Goal: Use online tool/utility: Utilize a website feature to perform a specific function

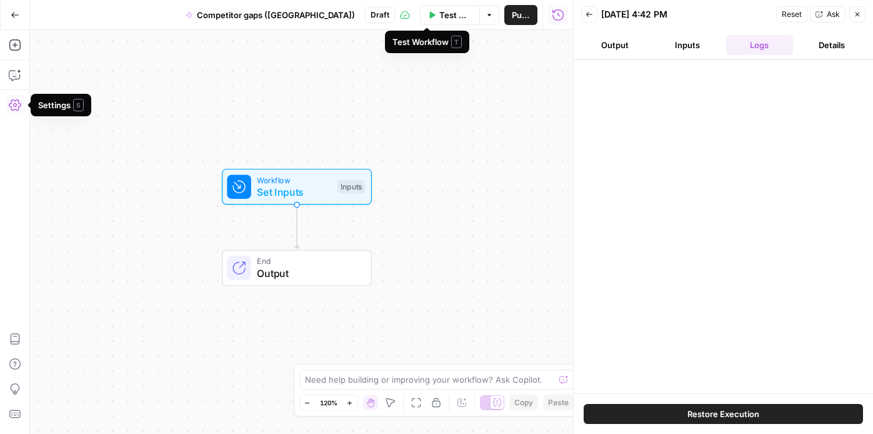
click at [448, 16] on span "Test Workflow" at bounding box center [455, 15] width 33 height 13
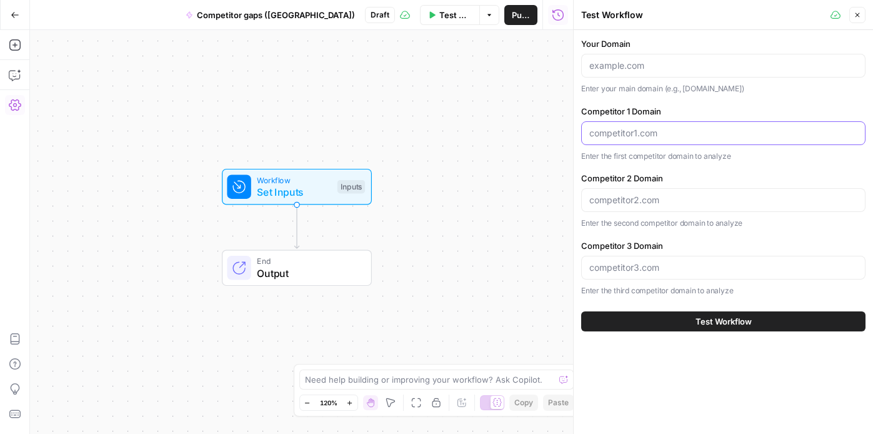
click at [629, 133] on input "Competitor 1 Domain" at bounding box center [723, 133] width 268 height 13
click at [617, 67] on input "Your Domain" at bounding box center [723, 65] width 268 height 13
paste input "https://www.gamblingnerd.com/"
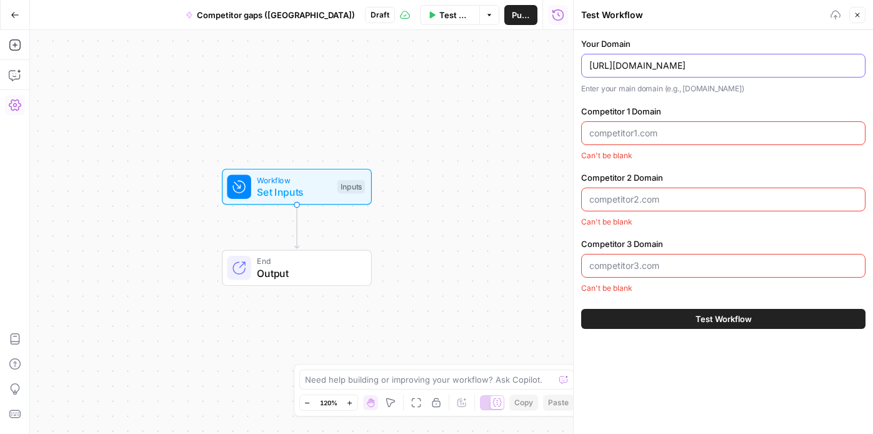
type input "https://www.gamblingnerd.com/"
click at [604, 139] on div at bounding box center [723, 133] width 284 height 24
paste input "http://thesportsgeek.com/"
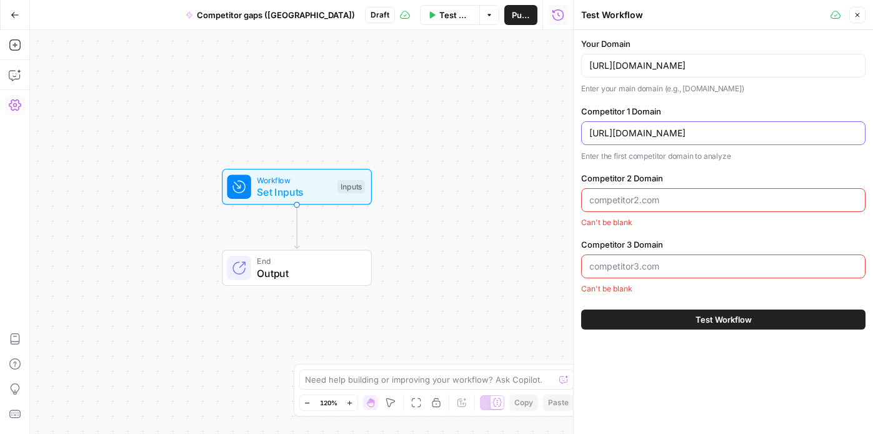
type input "http://thesportsgeek.com/"
click at [662, 194] on input "Competitor 2 Domain" at bounding box center [723, 200] width 268 height 13
paste input "http://casino.org/"
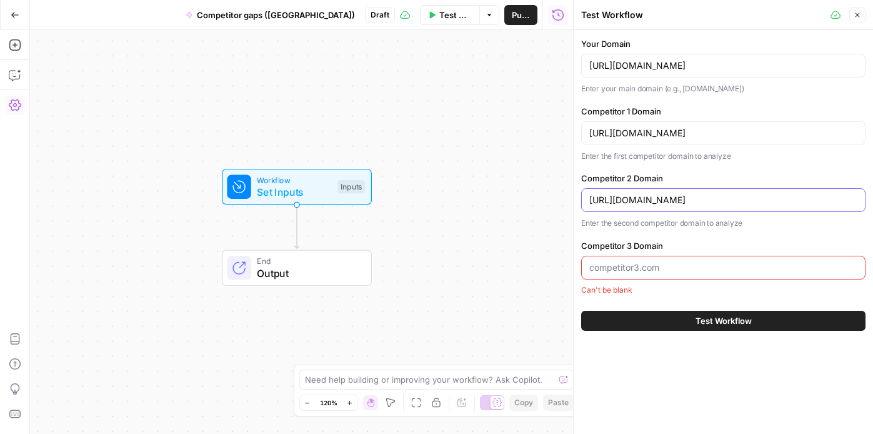
type input "http://casino.org/"
click at [614, 266] on input "Competitor 3 Domain" at bounding box center [723, 267] width 268 height 13
paste input "http://chipy.com/"
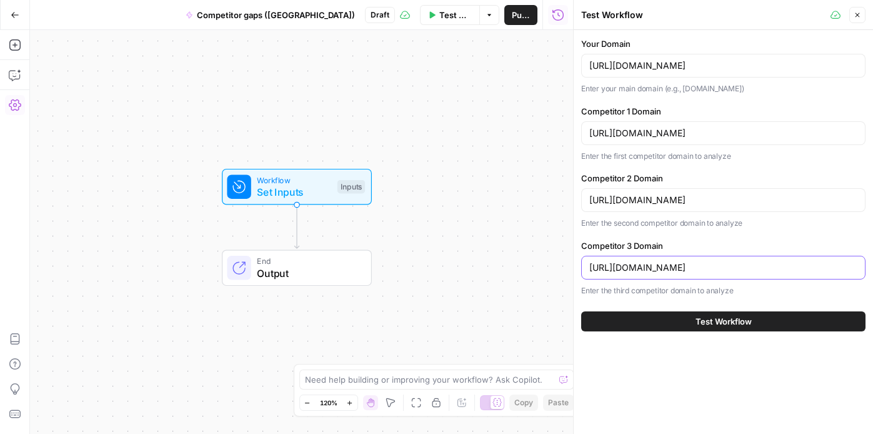
type input "http://chipy.com/"
click at [613, 130] on input "http://thesportsgeek.com/" at bounding box center [723, 133] width 268 height 13
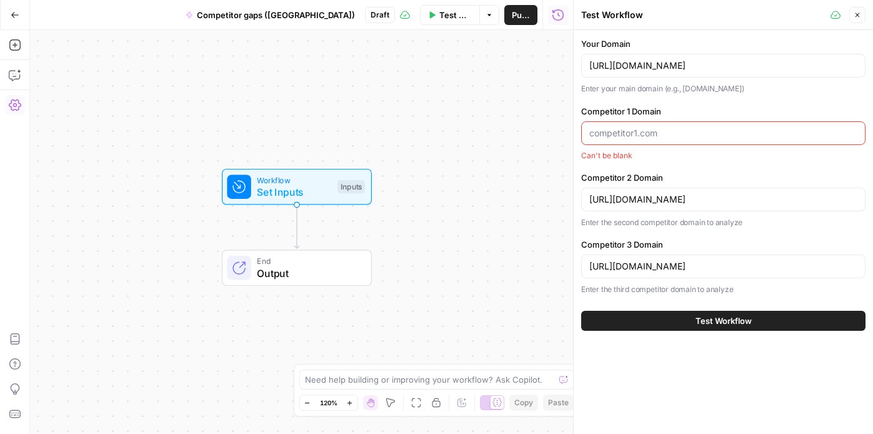
paste input "https://www.thesportsgeek.com/"
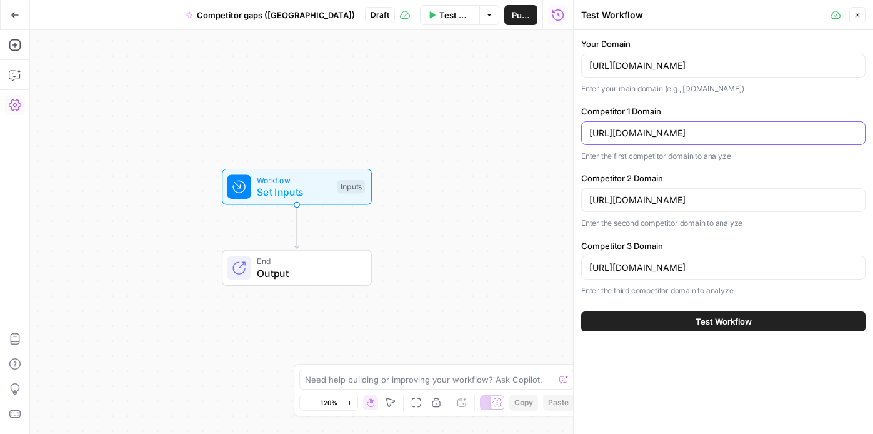
type input "https://www.thesportsgeek.com/"
click at [674, 203] on input "http://casino.org/" at bounding box center [723, 200] width 268 height 13
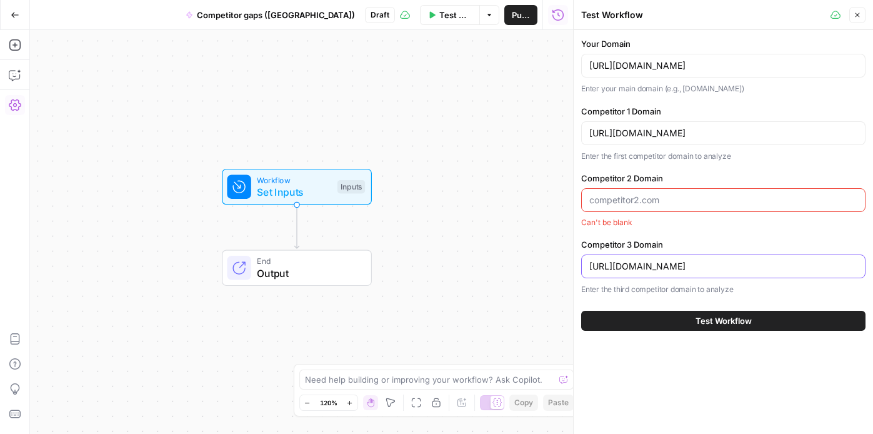
click at [656, 267] on input "http://chipy.com/" at bounding box center [723, 266] width 268 height 13
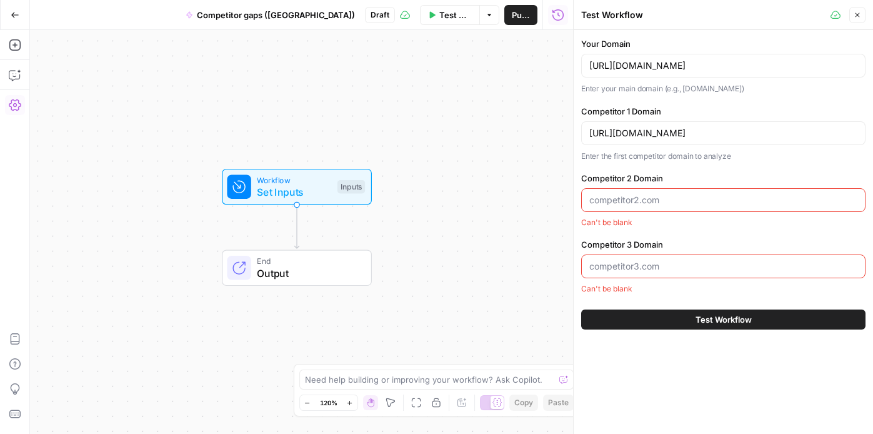
paste input "http://chipy.com/"
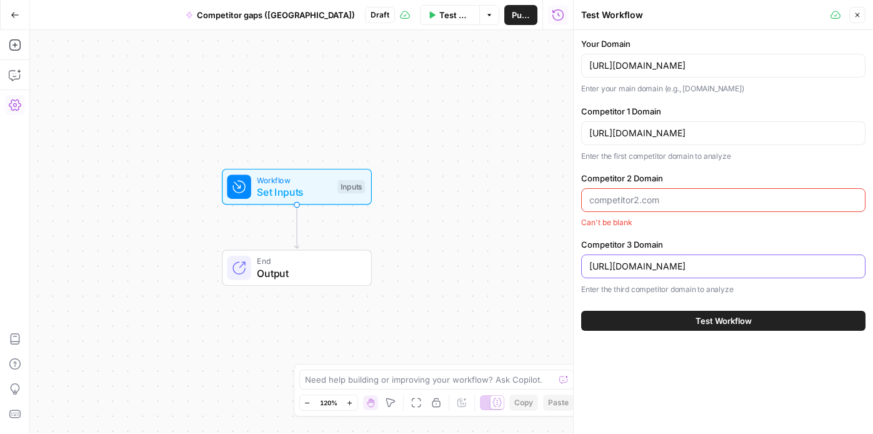
type input "http://chipy.com/"
click at [675, 190] on div at bounding box center [723, 200] width 284 height 24
paste input "https://www.casino.org/"
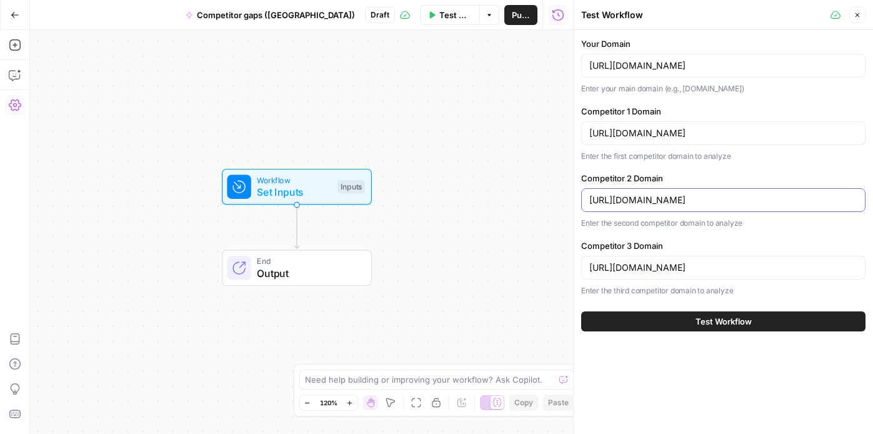
type input "https://www.casino.org/"
click at [670, 263] on input "http://chipy.com/" at bounding box center [723, 267] width 268 height 13
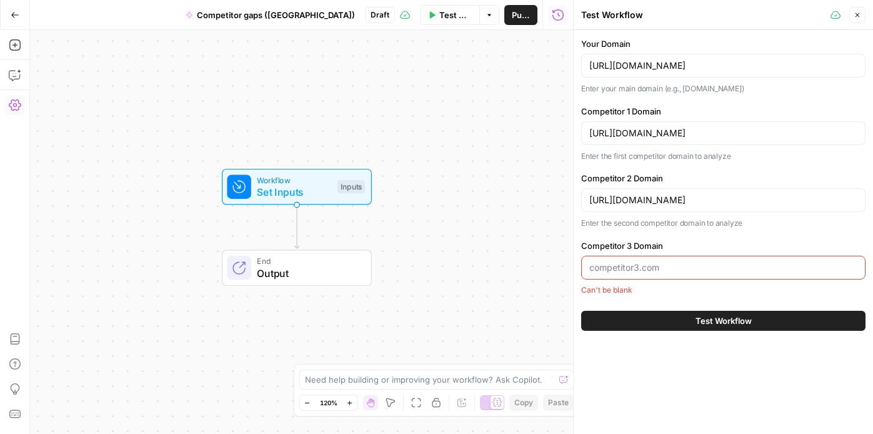
paste input "https://chipy.com/"
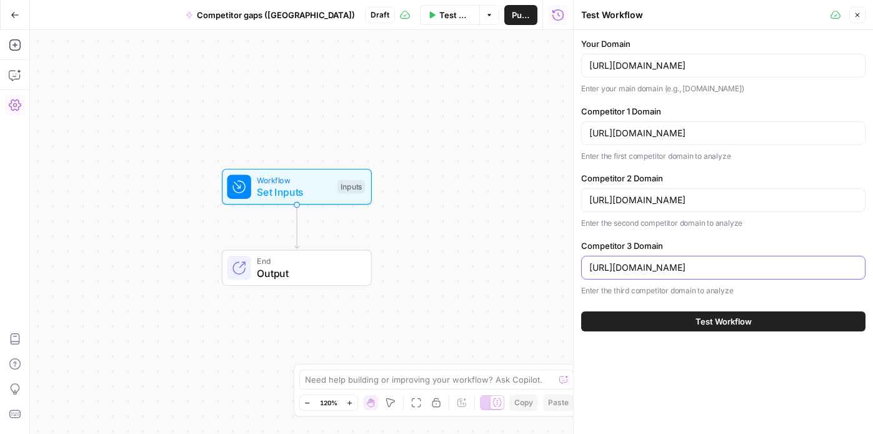
type input "https://chipy.com/"
click at [683, 314] on button "Test Workflow" at bounding box center [723, 321] width 284 height 20
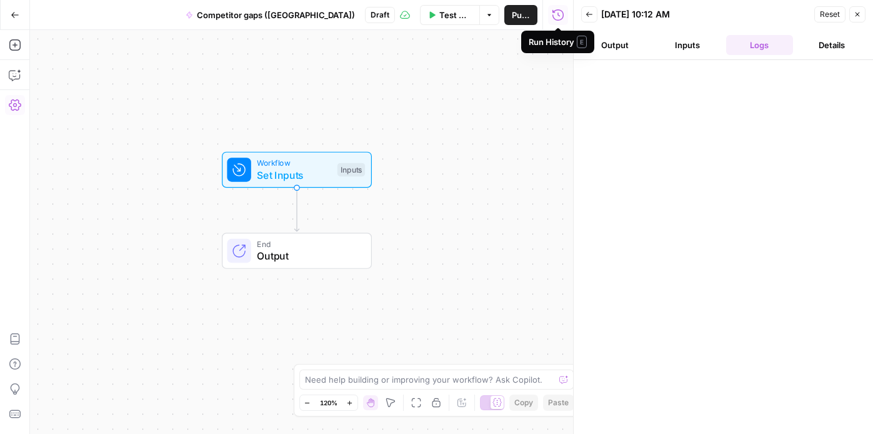
click at [624, 48] on button "Output" at bounding box center [615, 45] width 68 height 20
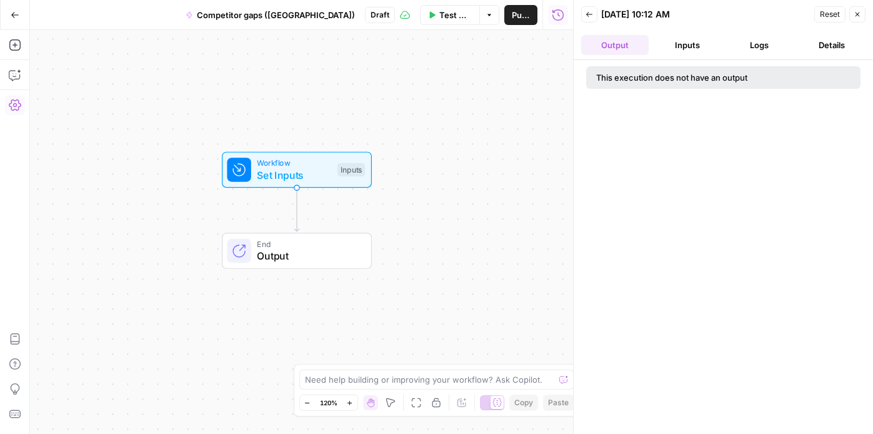
click at [524, 14] on span "Publish" at bounding box center [521, 15] width 18 height 13
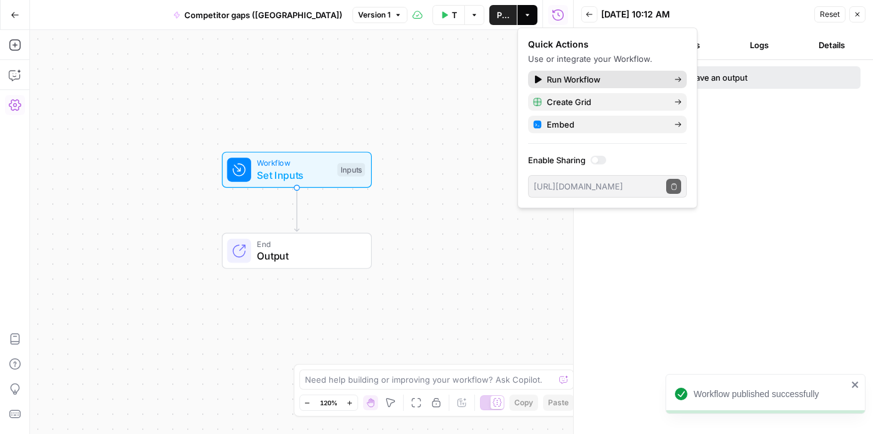
click at [554, 80] on span "Run Workflow" at bounding box center [606, 79] width 118 height 13
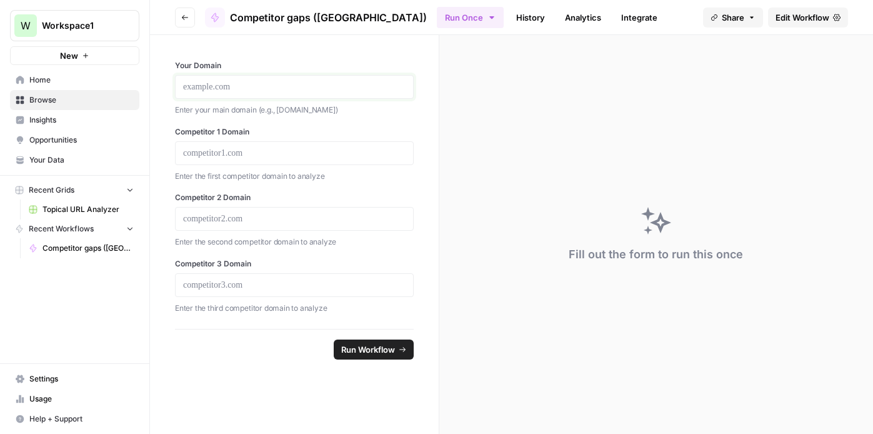
click at [216, 82] on p at bounding box center [294, 87] width 223 height 13
click at [204, 283] on p at bounding box center [294, 285] width 223 height 13
click at [223, 213] on p at bounding box center [294, 219] width 223 height 13
paste div
click at [196, 218] on p "**********" at bounding box center [294, 219] width 223 height 13
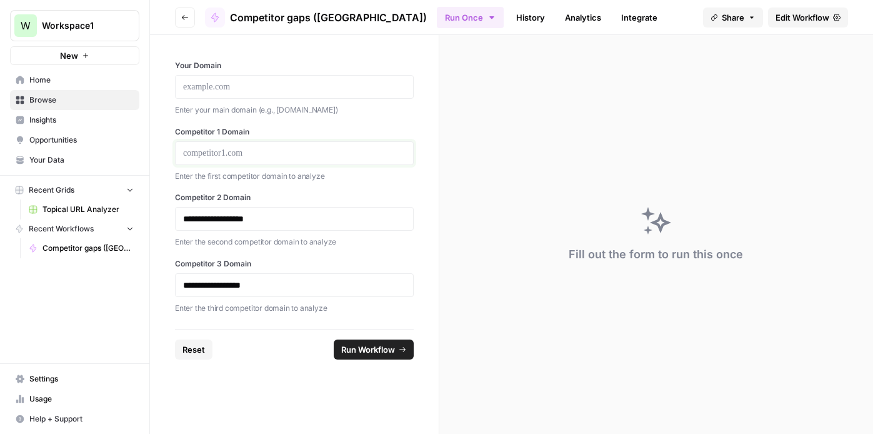
click at [235, 154] on p at bounding box center [294, 153] width 223 height 13
paste div
click at [204, 153] on p "**********" at bounding box center [294, 153] width 223 height 13
click at [243, 86] on p at bounding box center [294, 87] width 223 height 13
click at [354, 351] on span "Run Workflow" at bounding box center [368, 349] width 54 height 13
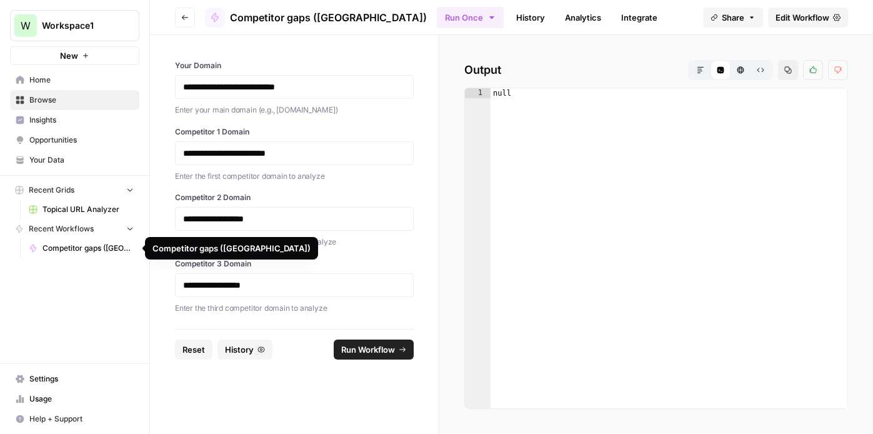
click at [83, 253] on span "Competitor gaps ([GEOGRAPHIC_DATA])" at bounding box center [88, 248] width 91 height 11
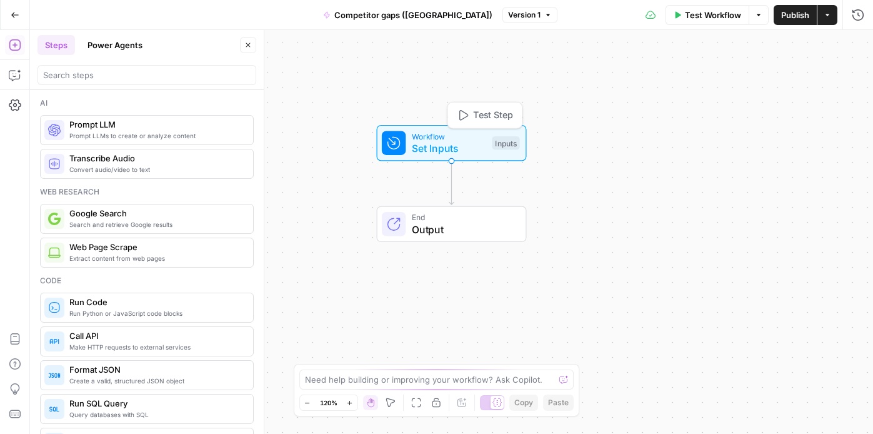
click at [430, 142] on span "Set Inputs" at bounding box center [449, 148] width 74 height 15
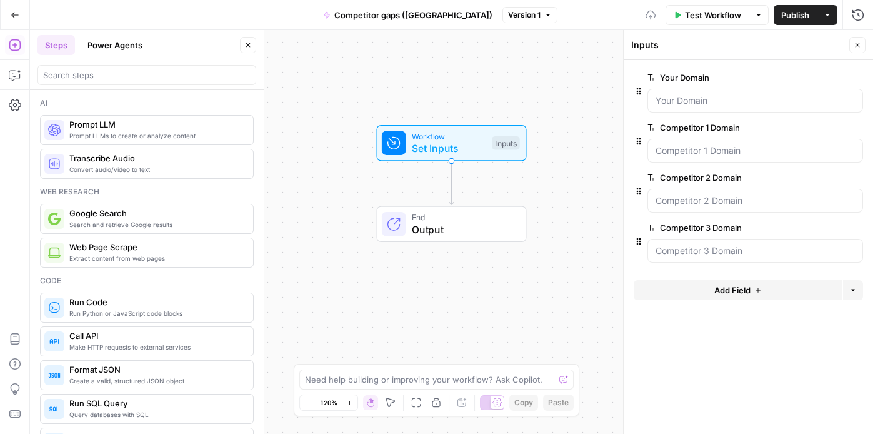
click at [438, 214] on span "End" at bounding box center [463, 217] width 102 height 12
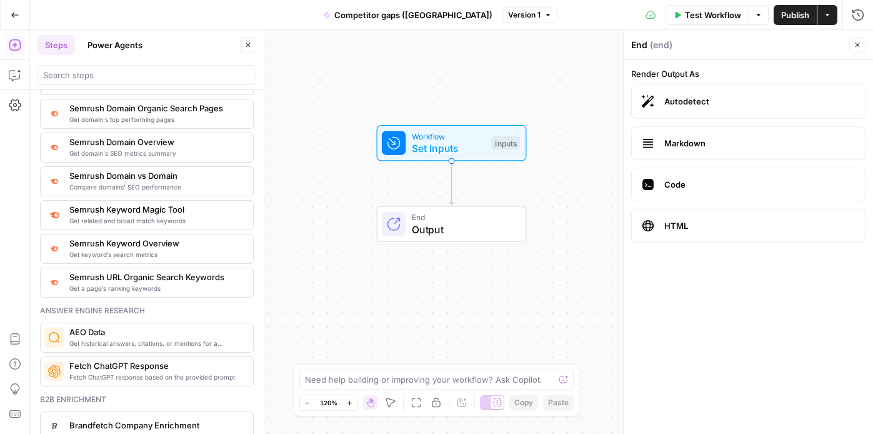
scroll to position [2380, 0]
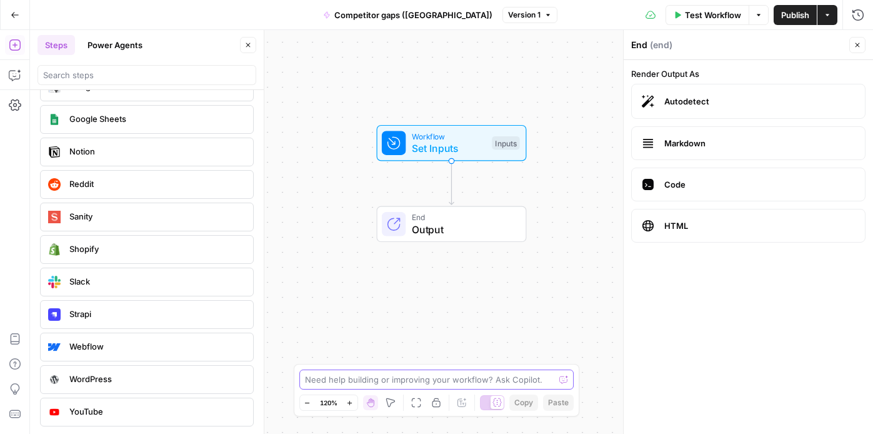
click at [413, 381] on textarea at bounding box center [430, 379] width 250 height 13
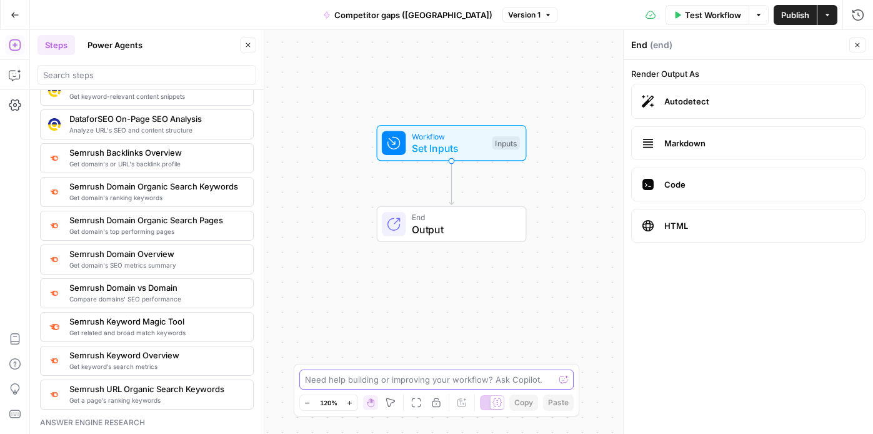
scroll to position [1333, 0]
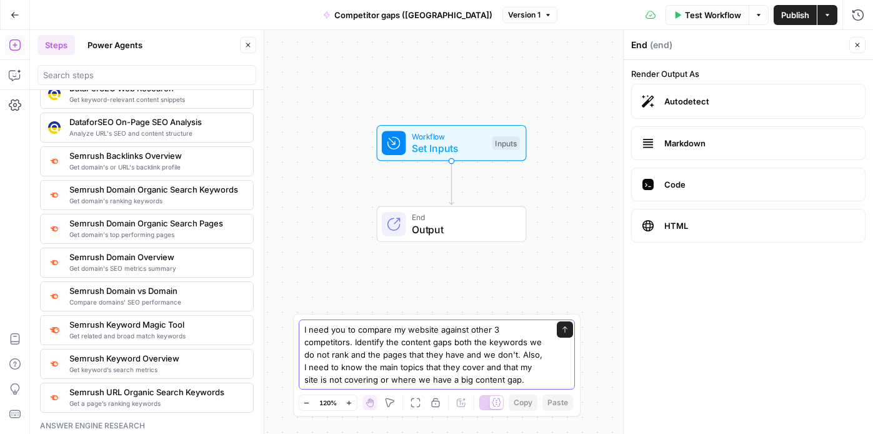
click at [520, 381] on textarea "I need you to compare my website against other 3 competitors. Identify the cont…" at bounding box center [424, 354] width 240 height 63
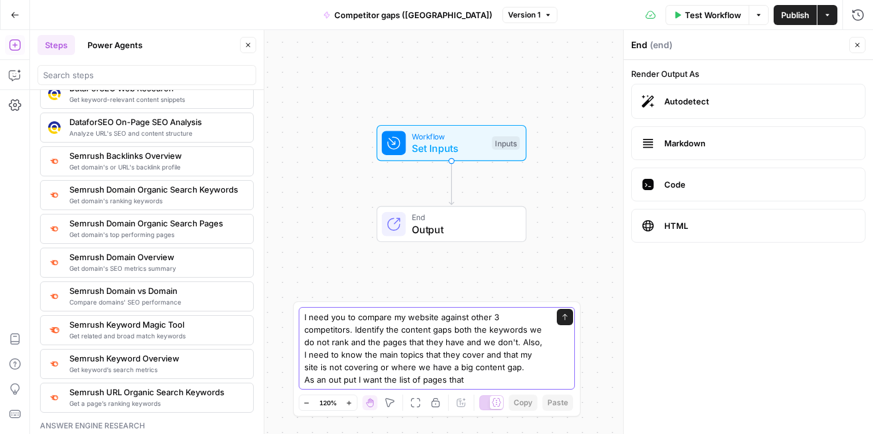
click at [504, 366] on textarea "I need you to compare my website against other 3 competitors. Identify the cont…" at bounding box center [424, 348] width 240 height 75
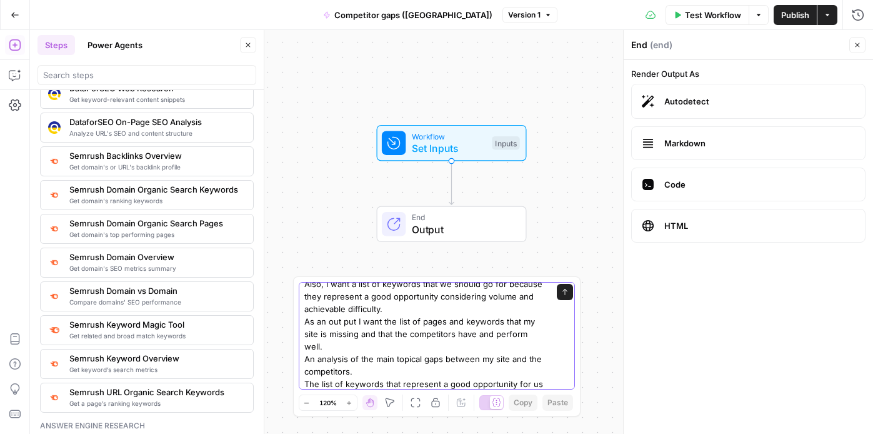
scroll to position [83, 0]
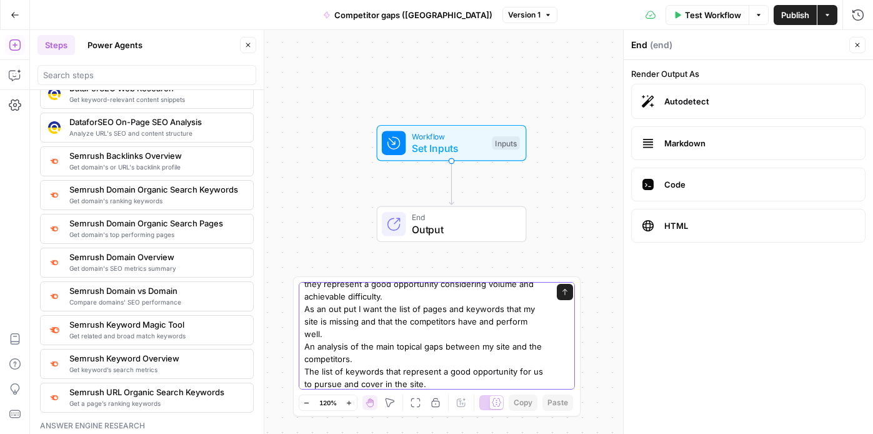
type textarea "I need you to compare my website against other 3 competitors. Identify the cont…"
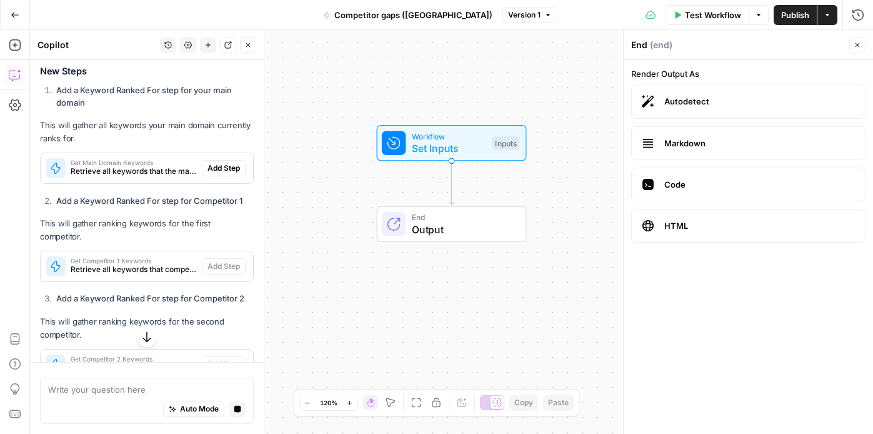
scroll to position [548, 0]
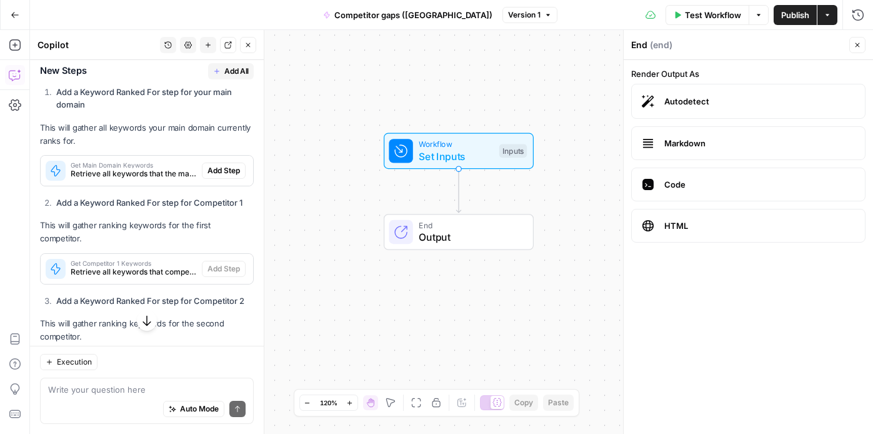
click at [224, 77] on span "Add All" at bounding box center [236, 71] width 24 height 11
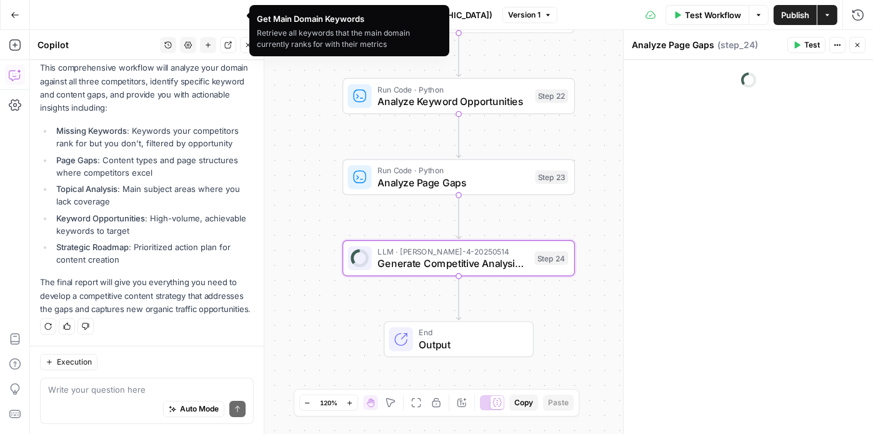
scroll to position [1851, 0]
type textarea "Generate Competitive Analysis Report"
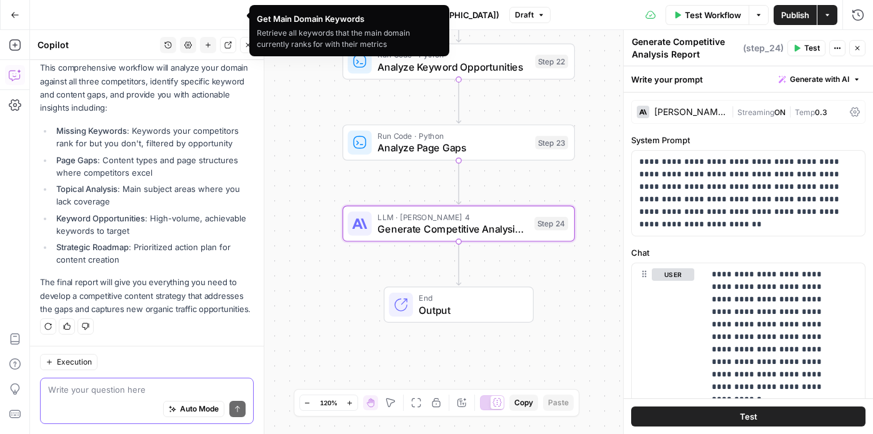
click at [103, 394] on textarea at bounding box center [147, 389] width 198 height 13
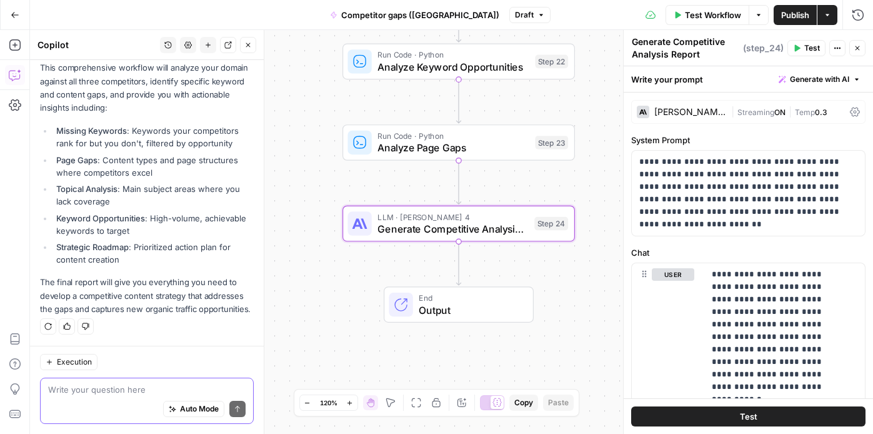
type textarea "C"
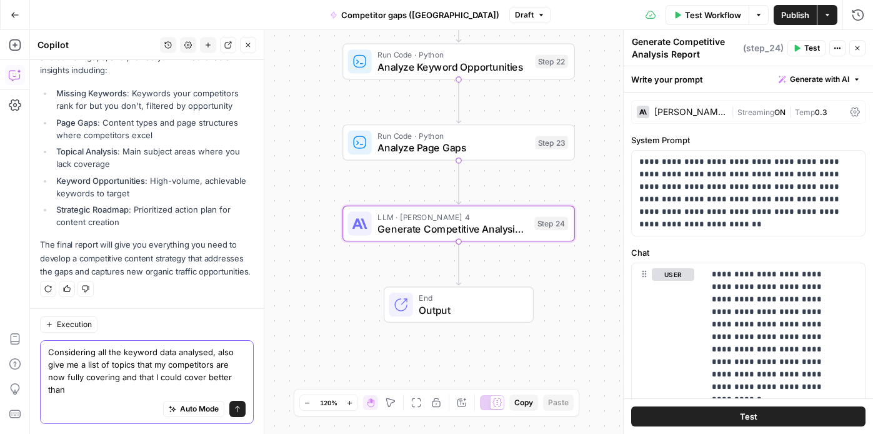
scroll to position [1888, 0]
click at [131, 363] on textarea "Considering all the keyword data analysed, also give me a list of topics that m…" at bounding box center [147, 371] width 198 height 50
type textarea "Considering all the keyword data analysed, also give me a list of topics and ke…"
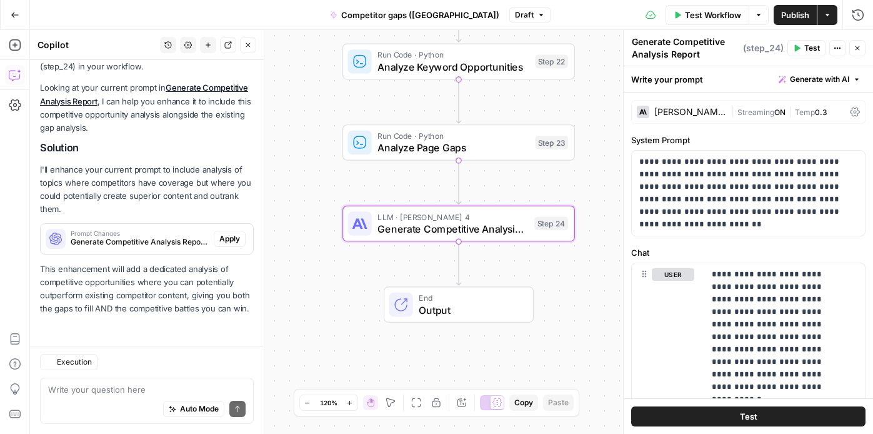
scroll to position [2270, 0]
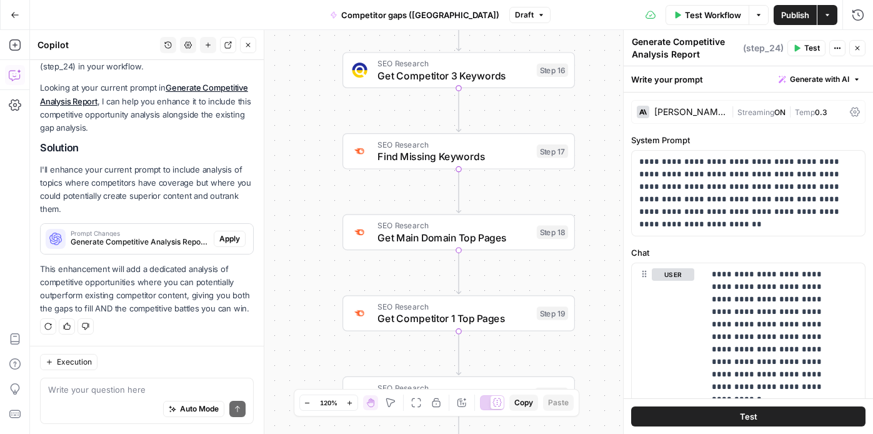
click at [666, 415] on button "Test" at bounding box center [748, 416] width 234 height 20
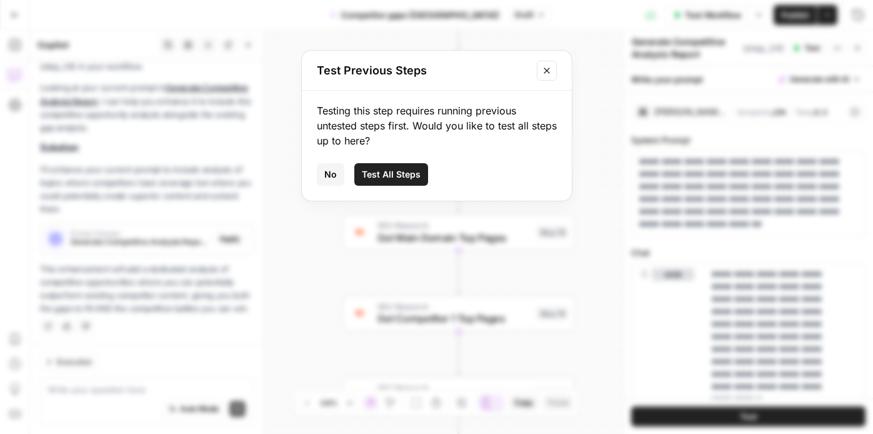
click at [550, 70] on icon "Close modal" at bounding box center [547, 71] width 10 height 10
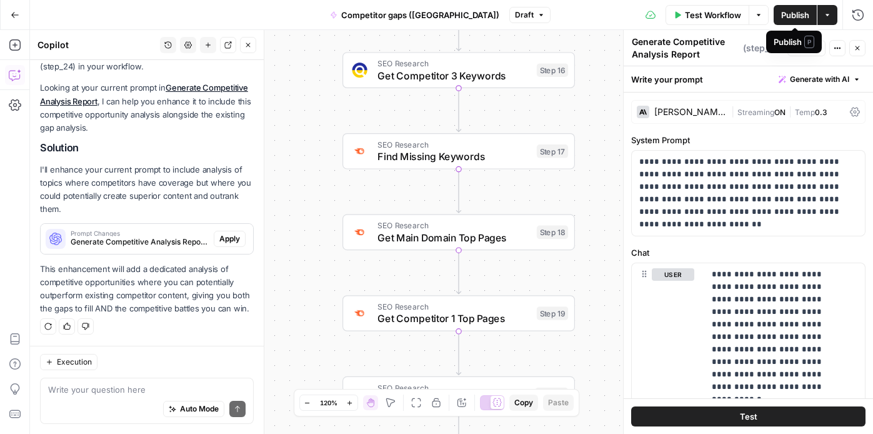
click at [803, 11] on span "Publish" at bounding box center [795, 15] width 28 height 13
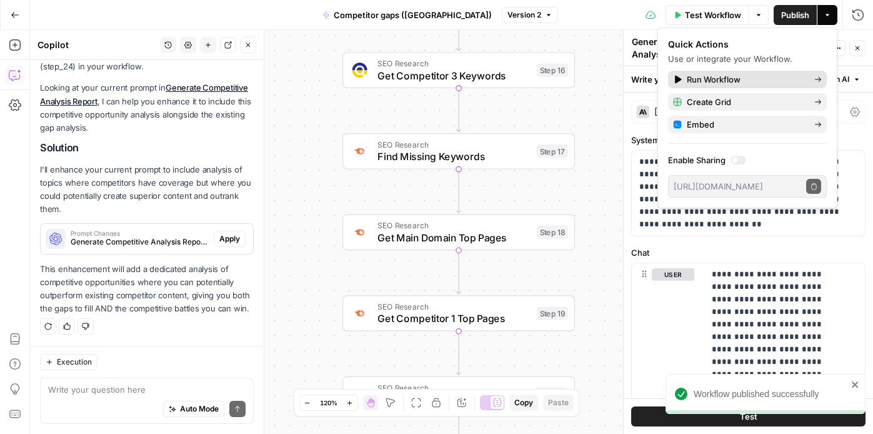
click at [688, 80] on span "Run Workflow" at bounding box center [746, 79] width 118 height 13
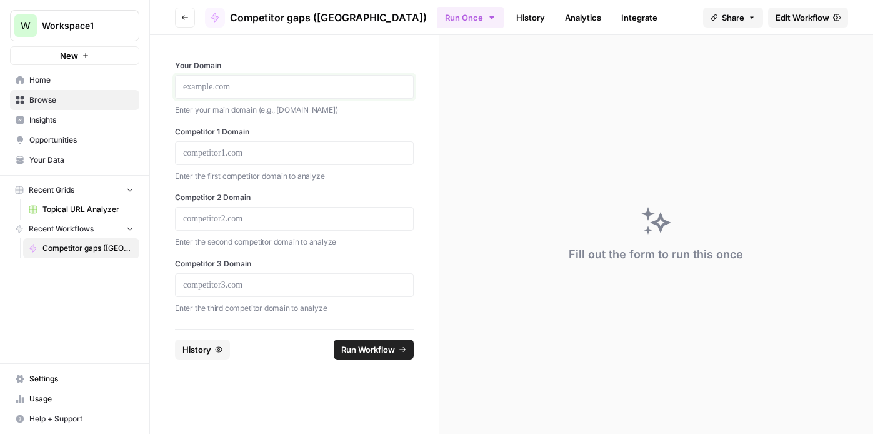
click at [199, 82] on p at bounding box center [294, 87] width 223 height 13
paste div
click at [211, 156] on p at bounding box center [294, 153] width 223 height 13
click at [285, 215] on p at bounding box center [294, 219] width 223 height 13
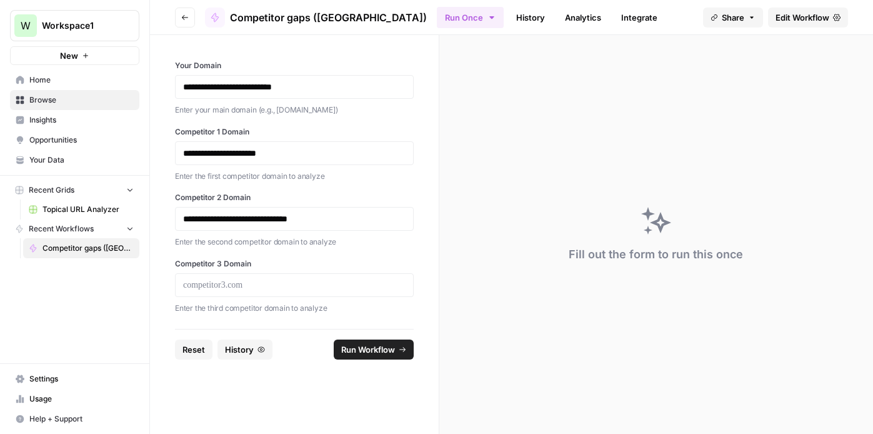
click at [241, 292] on div at bounding box center [294, 285] width 239 height 24
click at [238, 288] on p at bounding box center [294, 285] width 223 height 13
click at [371, 354] on span "Run Workflow" at bounding box center [368, 349] width 54 height 13
click at [86, 251] on span "Competitor gaps ([GEOGRAPHIC_DATA])" at bounding box center [88, 248] width 91 height 11
click at [385, 353] on span "Run Workflow" at bounding box center [368, 349] width 54 height 13
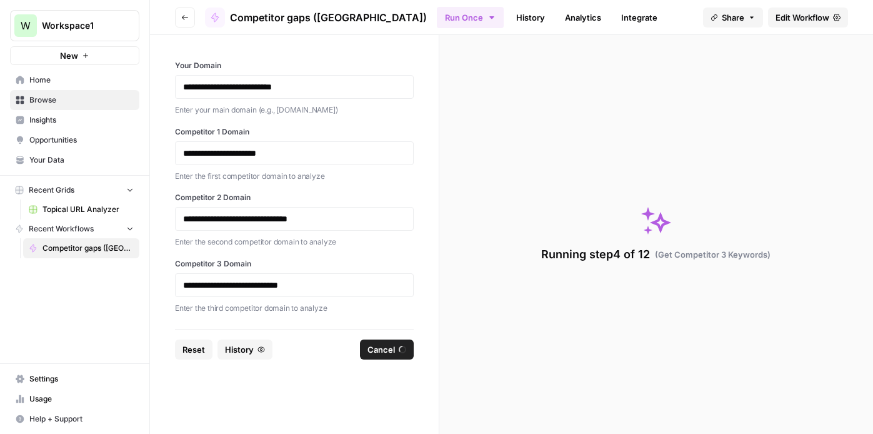
click at [437, 14] on button "Run Once" at bounding box center [470, 17] width 67 height 21
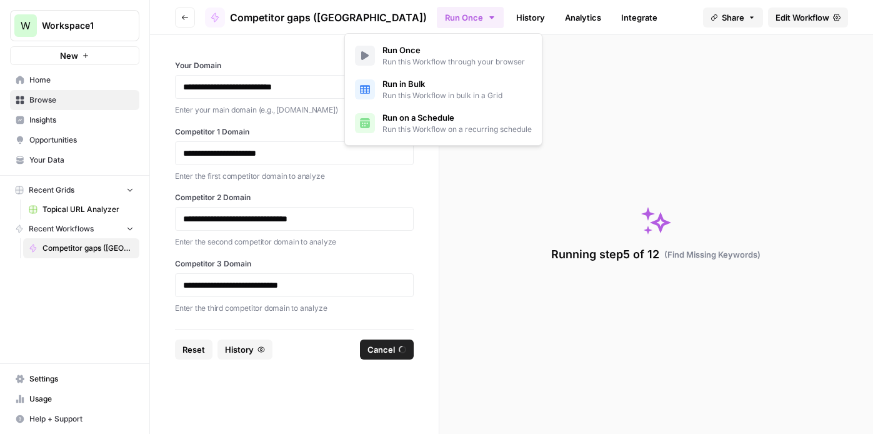
click at [437, 14] on button "Run Once" at bounding box center [470, 17] width 67 height 21
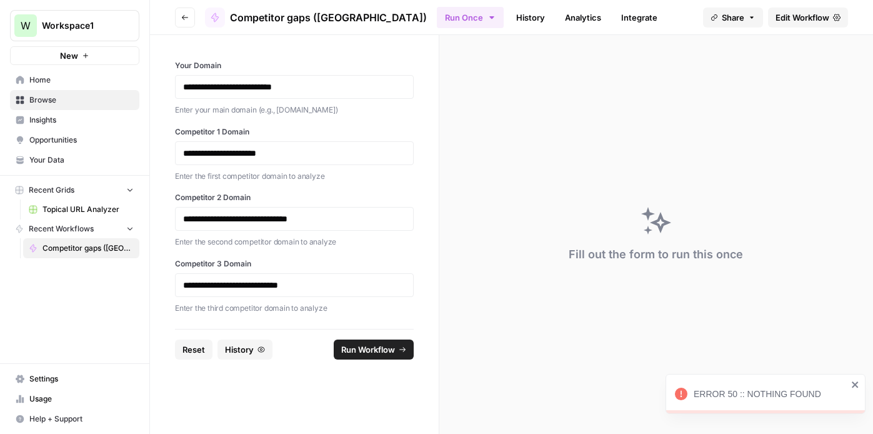
click at [743, 390] on div "ERROR 50 :: NOTHING FOUND" at bounding box center [771, 394] width 154 height 13
click at [377, 350] on span "Run Workflow" at bounding box center [368, 349] width 54 height 13
click at [716, 398] on div "ERROR 50 :: NOTHING FOUND" at bounding box center [771, 394] width 154 height 13
click at [800, 18] on span "Edit Workflow" at bounding box center [803, 17] width 54 height 13
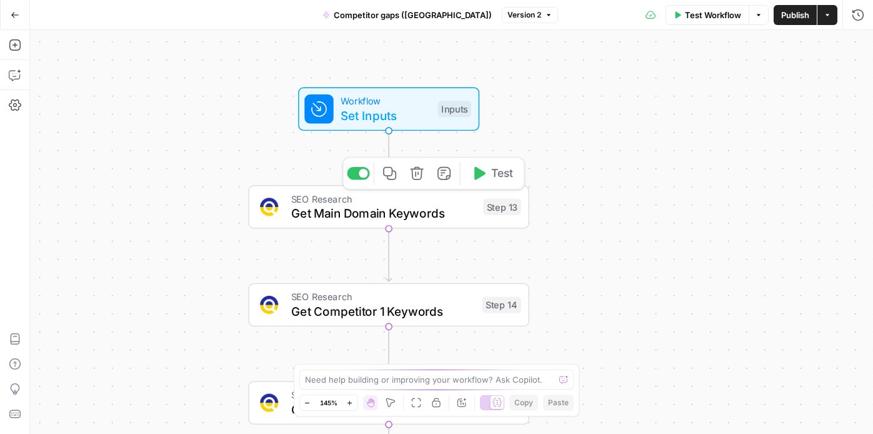
click at [384, 201] on span "SEO Research" at bounding box center [383, 198] width 185 height 14
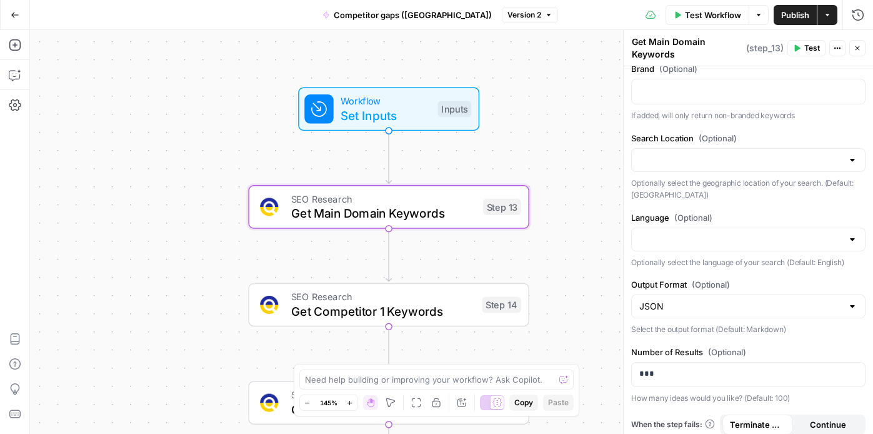
scroll to position [81, 0]
click at [766, 162] on input "Search Location (Optional)" at bounding box center [740, 159] width 203 height 13
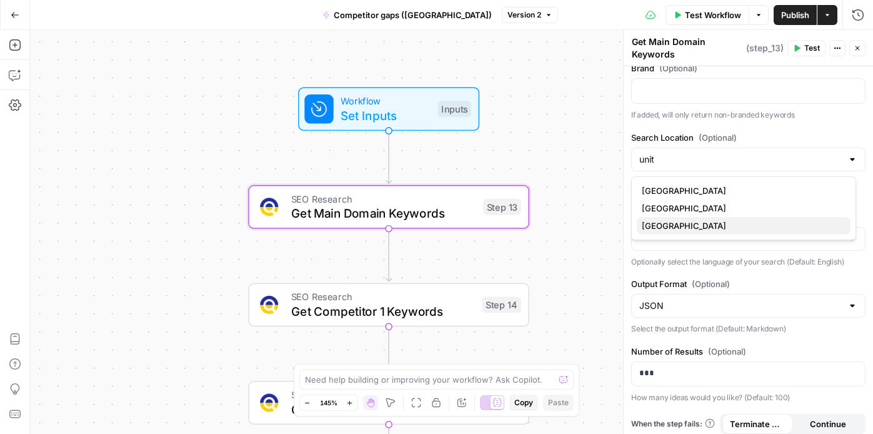
click at [659, 227] on span "United States" at bounding box center [741, 225] width 199 height 13
type input "United States"
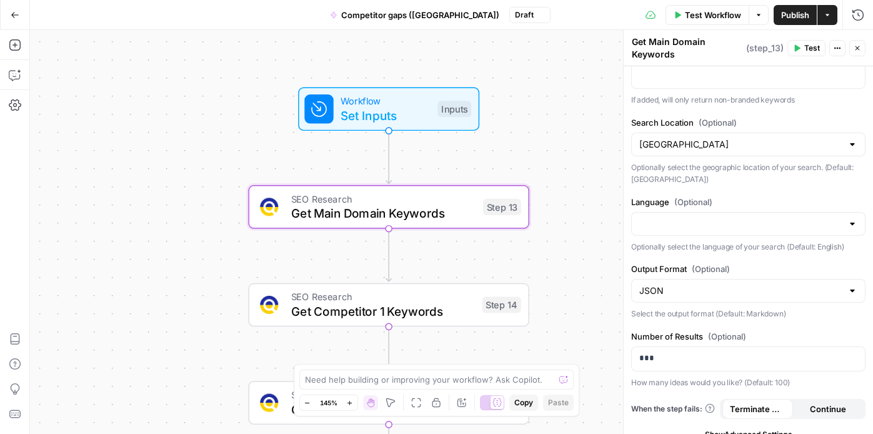
scroll to position [96, 0]
click at [659, 227] on input "Language (Optional)" at bounding box center [740, 223] width 203 height 13
click at [671, 254] on span "English" at bounding box center [741, 254] width 199 height 13
type input "English"
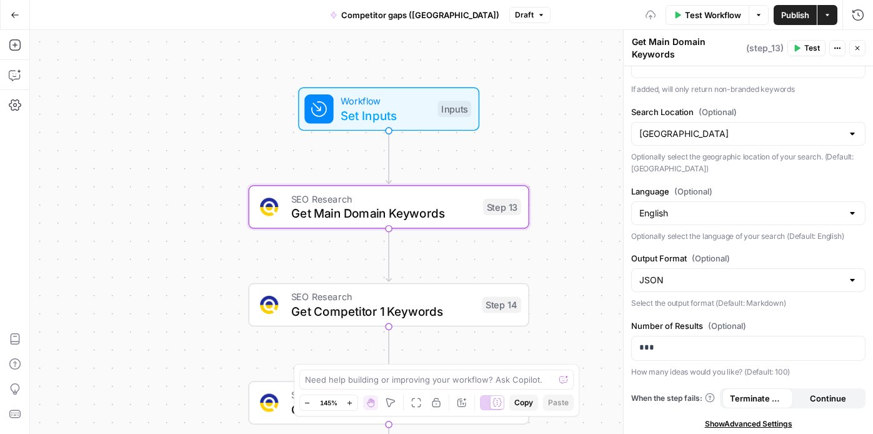
scroll to position [109, 0]
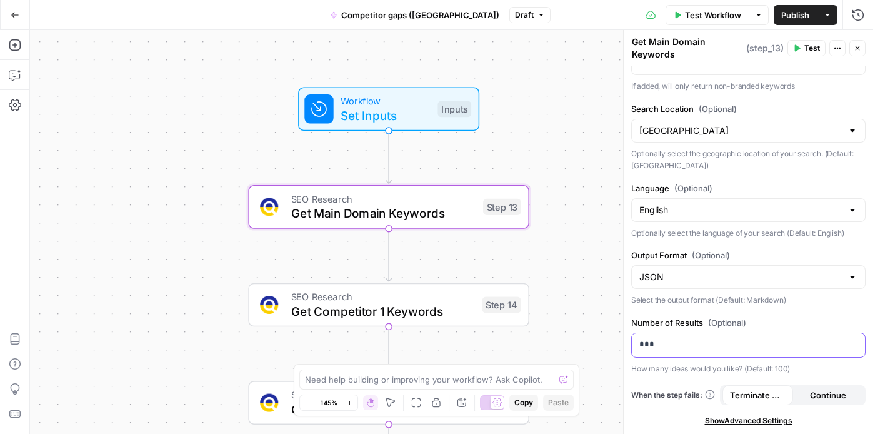
click at [681, 343] on p "***" at bounding box center [743, 344] width 209 height 13
click at [831, 392] on span "Continue" at bounding box center [828, 395] width 36 height 13
click at [434, 302] on span "Get Competitor 1 Keywords" at bounding box center [383, 311] width 184 height 18
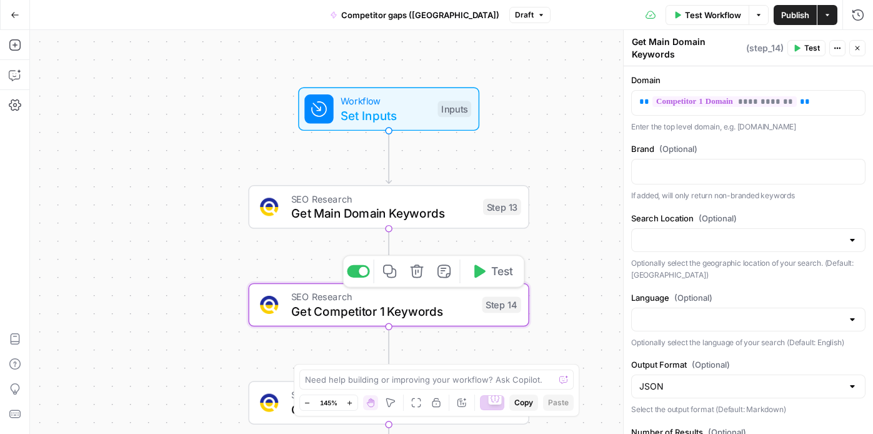
type textarea "Get Competitor 1 Keywords"
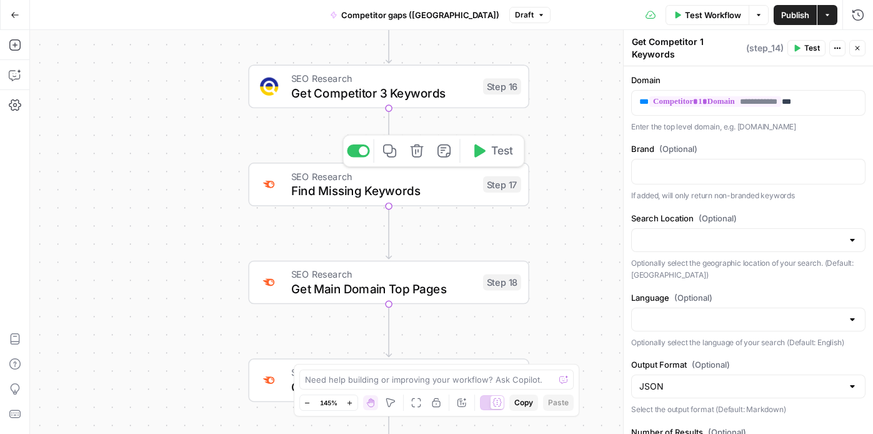
click at [356, 189] on span "Find Missing Keywords" at bounding box center [383, 191] width 185 height 18
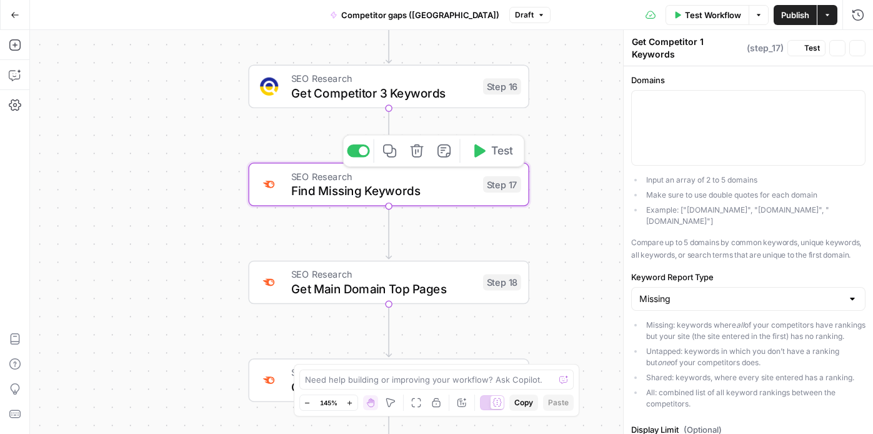
type textarea "Find Missing Keywords"
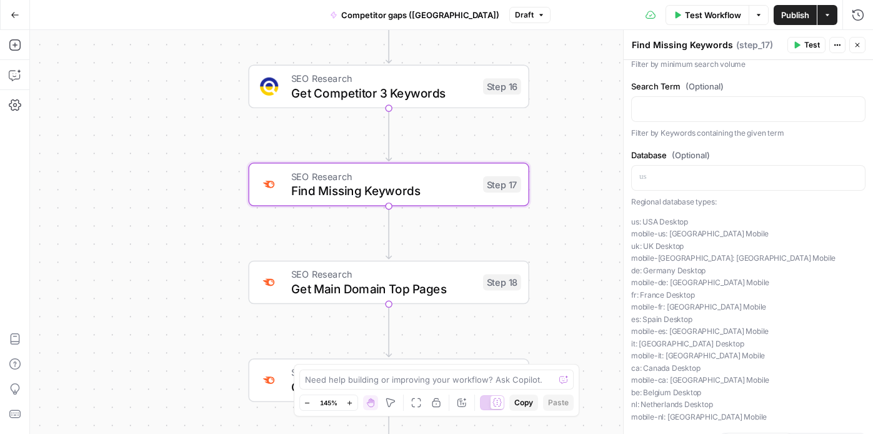
scroll to position [547, 0]
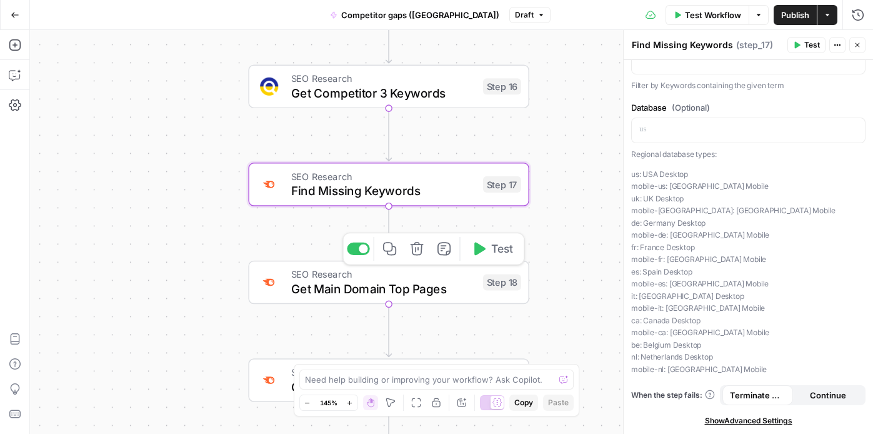
click at [362, 284] on span "Get Main Domain Top Pages" at bounding box center [383, 288] width 185 height 18
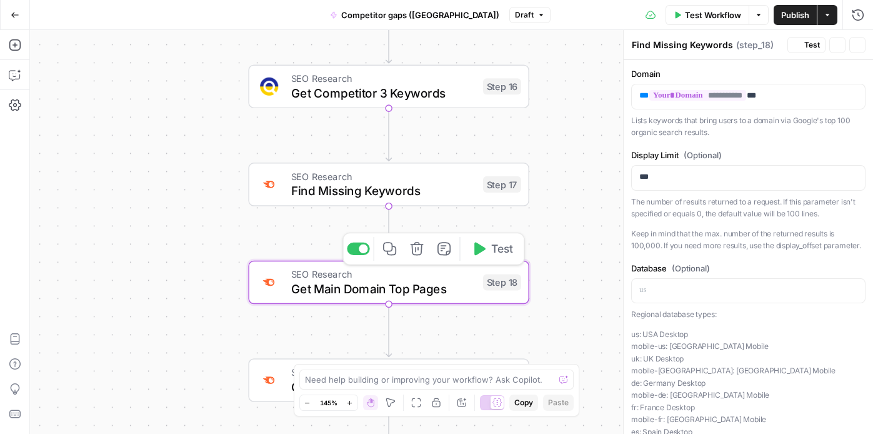
type textarea "Get Main Domain Top Pages"
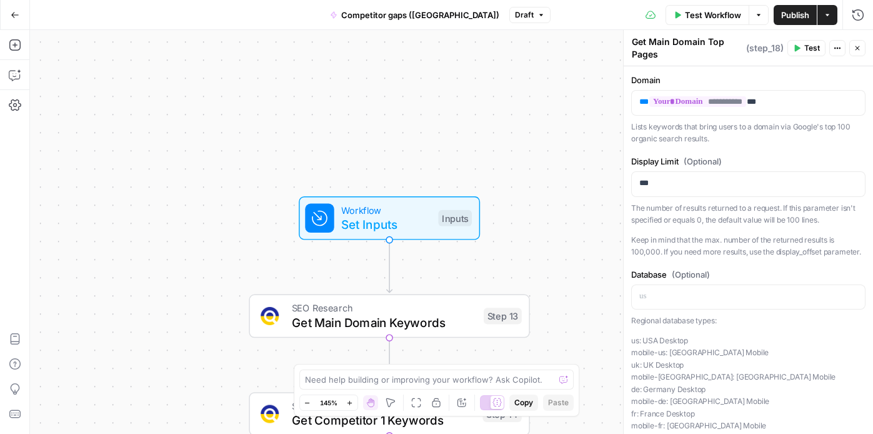
drag, startPoint x: 361, startPoint y: 288, endPoint x: 361, endPoint y: -19, distance: 307.6
click at [361, 0] on html "W Workspace1 New Home Browse Insights Opportunities Your Data Recent Grids Topi…" at bounding box center [436, 217] width 873 height 434
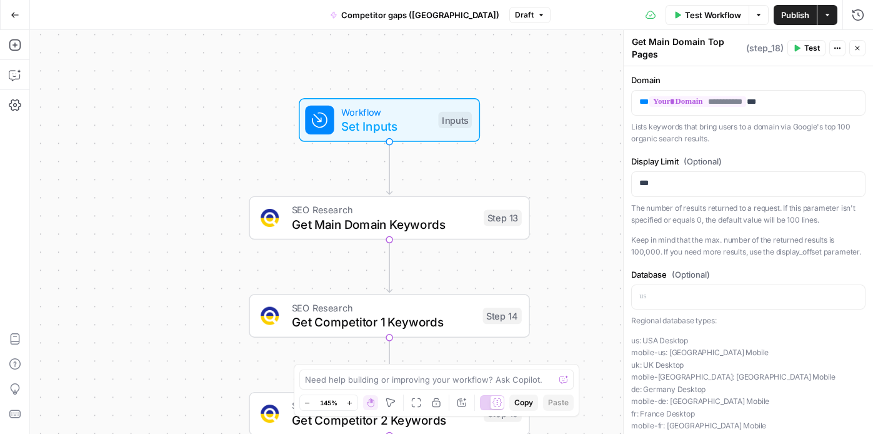
click at [186, 228] on div "Workflow Set Inputs Inputs SEO Research Get Main Domain Keywords Step 13 SEO Re…" at bounding box center [451, 232] width 843 height 404
click at [438, 112] on div "Inputs" at bounding box center [455, 120] width 34 height 16
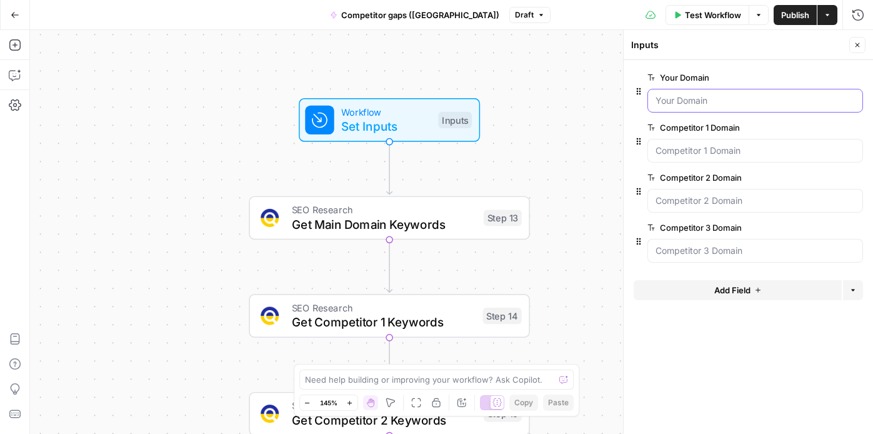
click at [687, 104] on Domain "Your Domain" at bounding box center [755, 100] width 199 height 13
click at [456, 219] on span "Get Main Domain Keywords" at bounding box center [384, 224] width 185 height 18
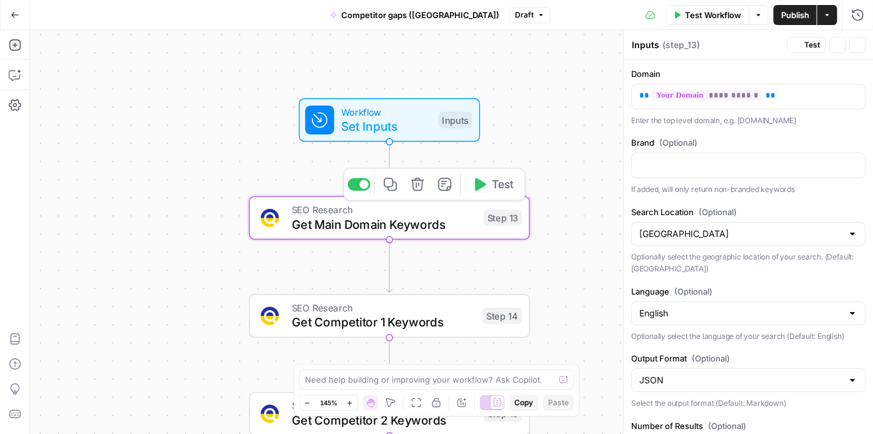
type textarea "Get Main Domain Keywords"
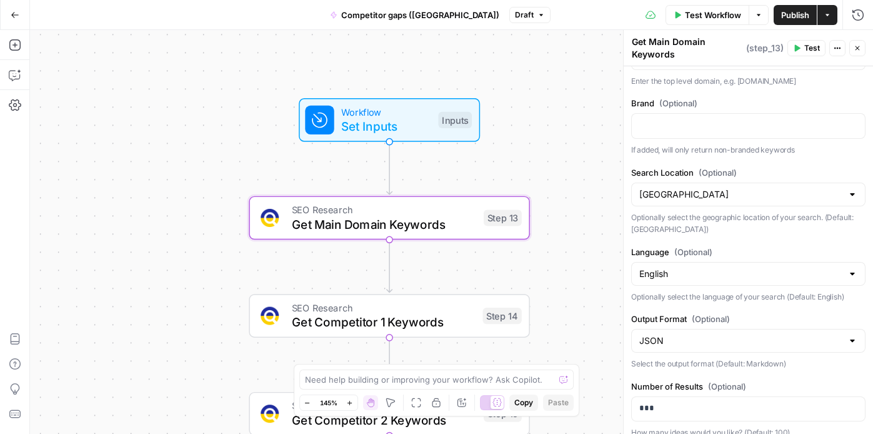
scroll to position [58, 0]
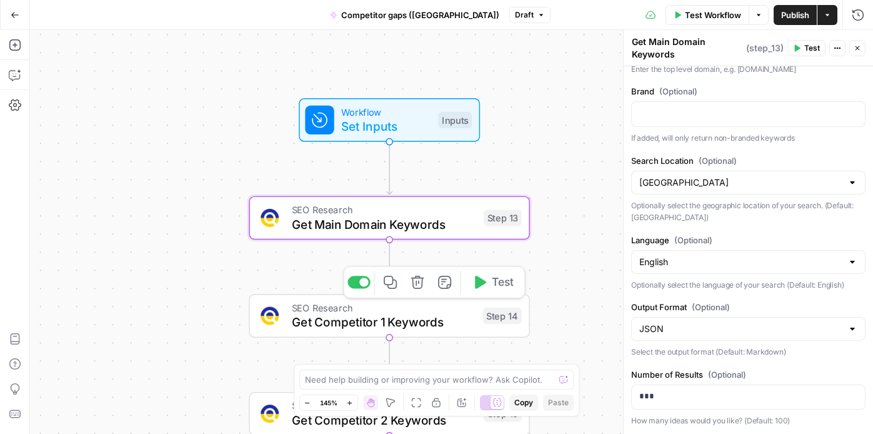
click at [458, 321] on span "Get Competitor 1 Keywords" at bounding box center [384, 322] width 184 height 18
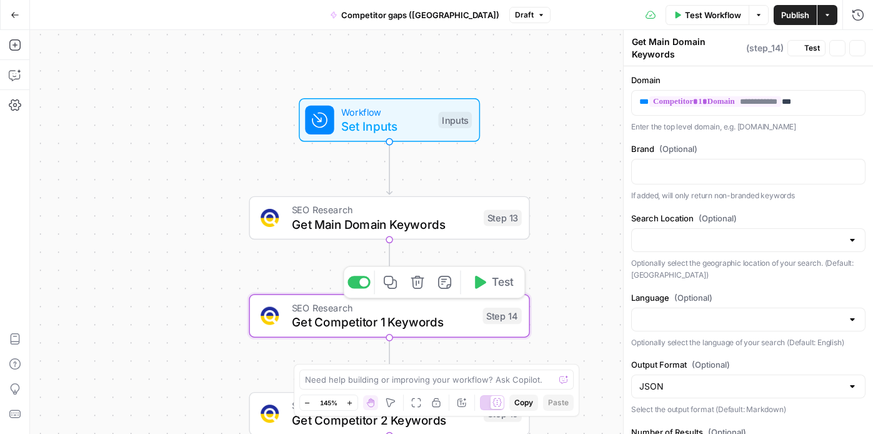
type textarea "Get Competitor 1 Keywords"
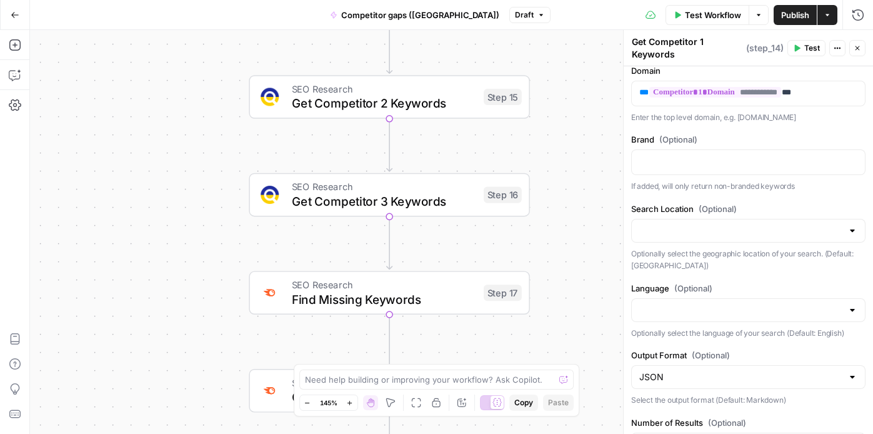
scroll to position [0, 0]
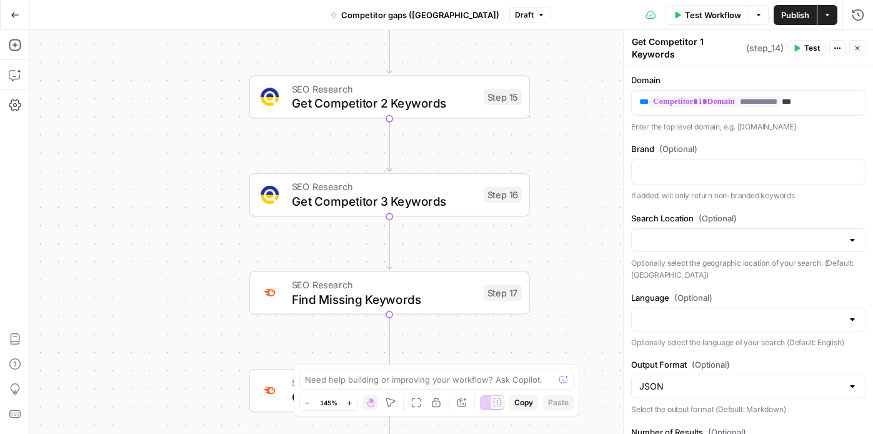
click at [656, 228] on div at bounding box center [748, 240] width 234 height 24
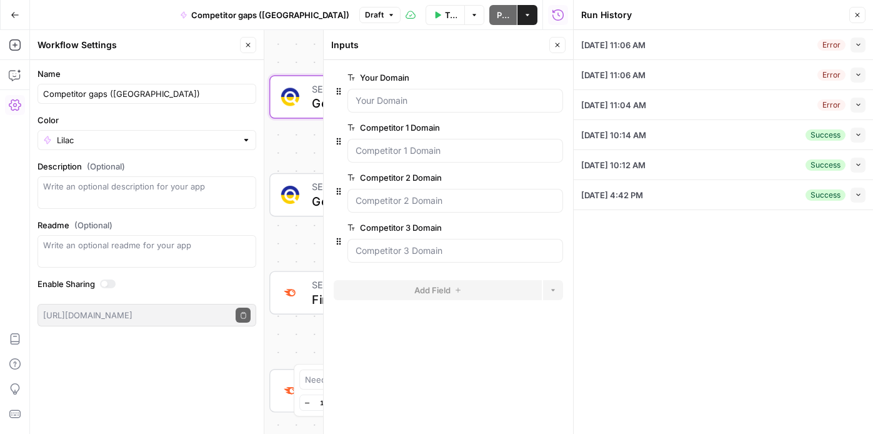
click at [806, 128] on div "Success Collapse" at bounding box center [836, 135] width 60 height 15
click at [821, 133] on div "Success" at bounding box center [826, 134] width 40 height 11
click at [863, 135] on button "Collapse" at bounding box center [858, 135] width 15 height 15
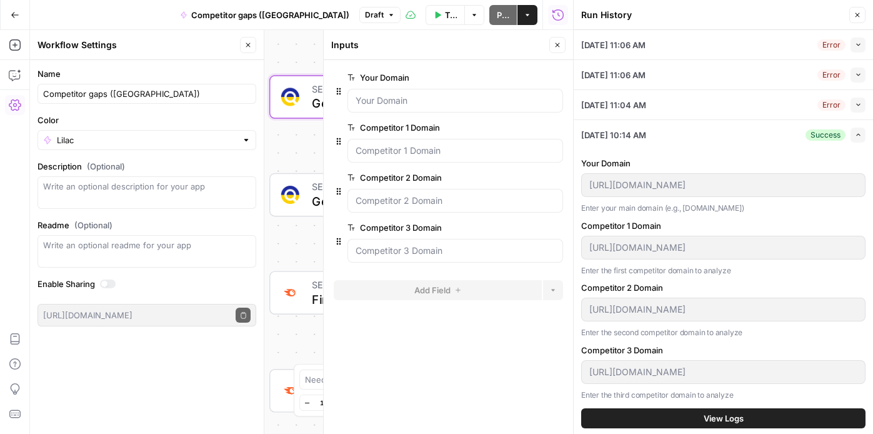
click at [855, 134] on icon "button" at bounding box center [858, 134] width 7 height 7
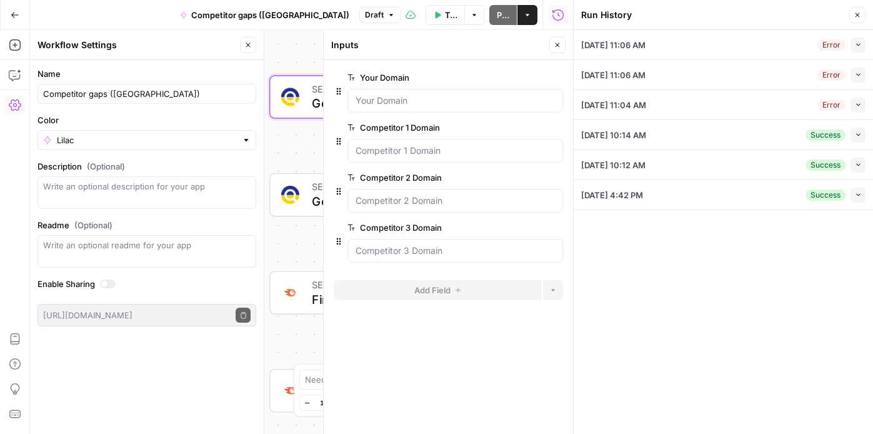
click at [849, 103] on div "Error Collapse" at bounding box center [842, 105] width 48 height 15
click at [860, 103] on icon "button" at bounding box center [858, 104] width 7 height 7
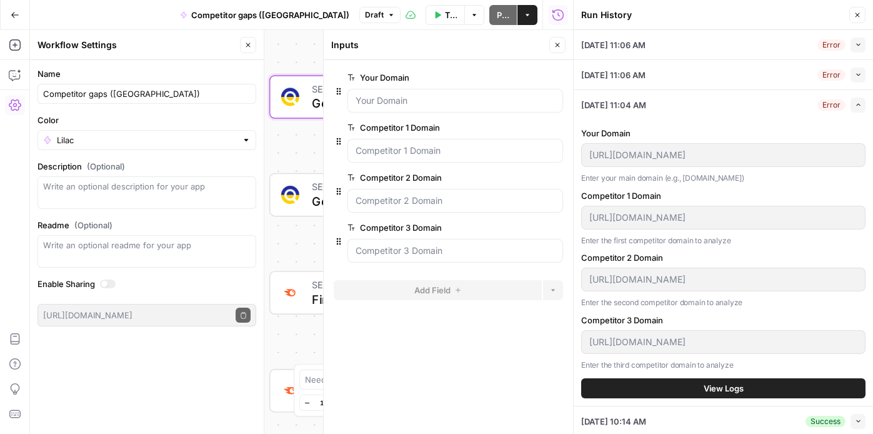
click at [860, 103] on li "09/16/25 at 11:04 AM Error Expand Your Domain https://www.gamblingnerd.com Ente…" at bounding box center [723, 248] width 299 height 316
click at [857, 15] on icon "button" at bounding box center [858, 15] width 4 height 4
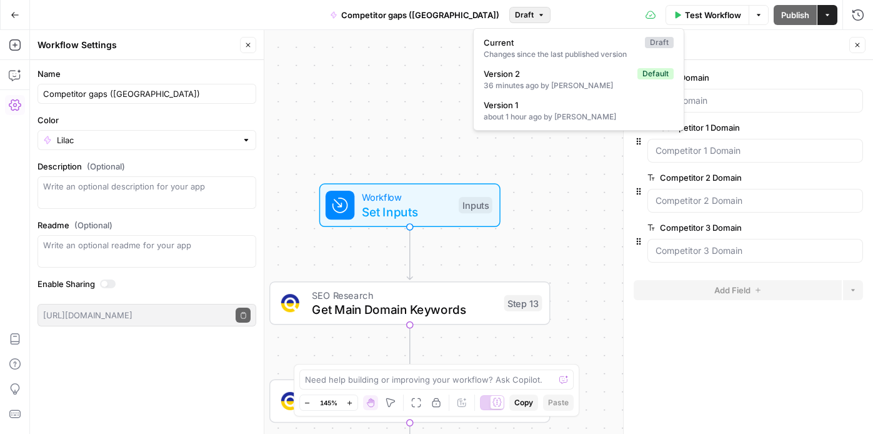
click at [515, 13] on span "Draft" at bounding box center [524, 14] width 19 height 11
click at [504, 84] on div "36 minutes ago by Ara Martinez" at bounding box center [579, 85] width 190 height 11
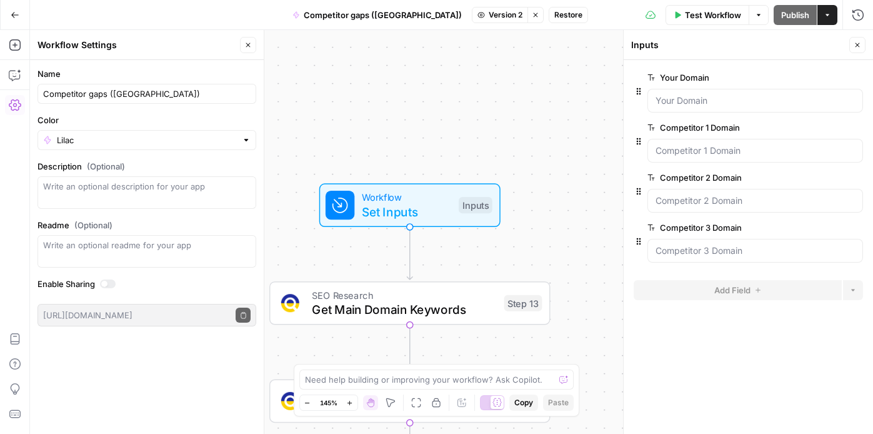
click at [489, 15] on span "Version 2" at bounding box center [506, 14] width 34 height 11
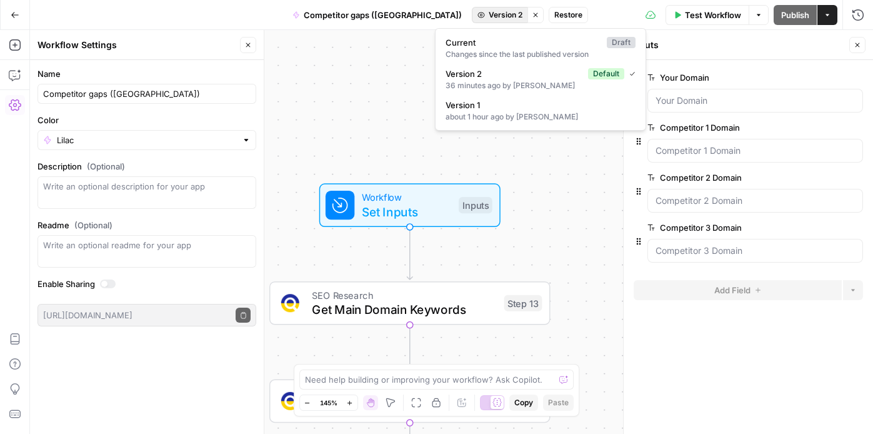
click at [358, 113] on div "Workflow Set Inputs Inputs SEO Research Get Main Domain Keywords Step 13 SEO Re…" at bounding box center [451, 232] width 843 height 404
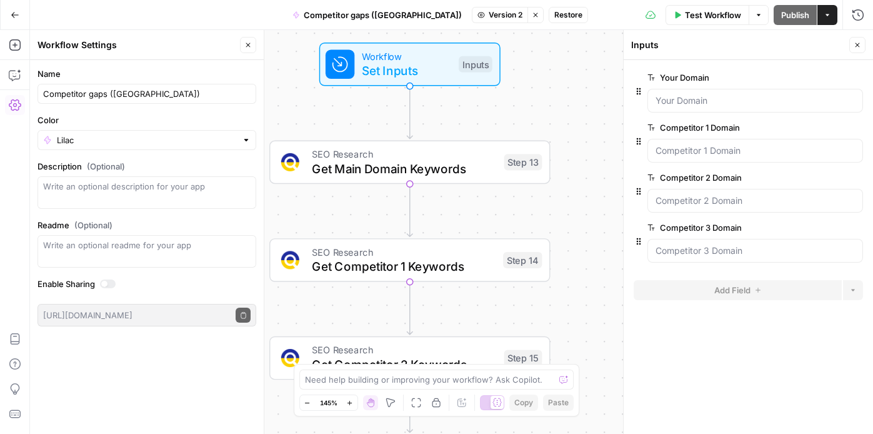
click at [441, 172] on span "Get Main Domain Keywords" at bounding box center [404, 168] width 185 height 18
